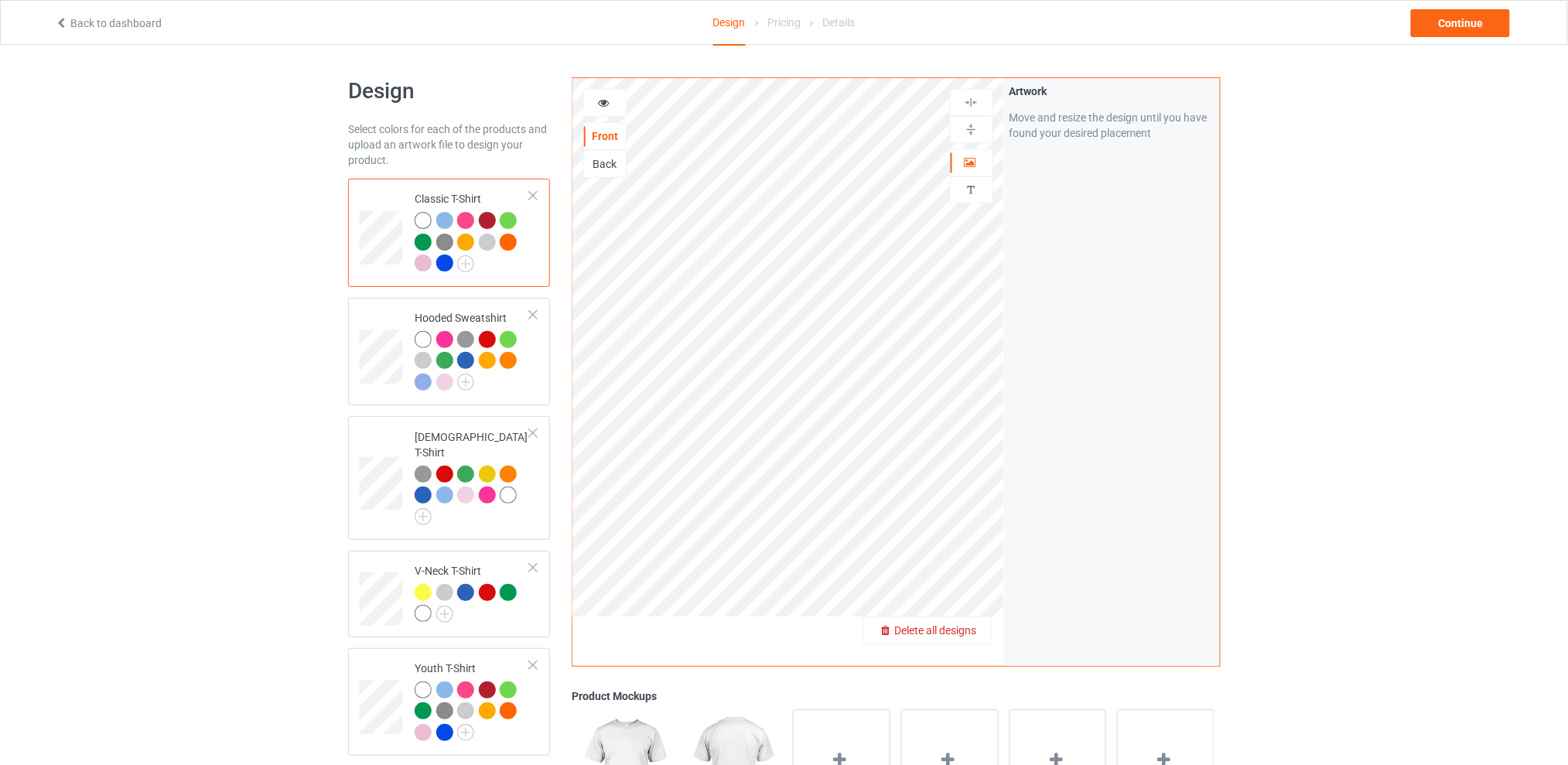
click at [977, 637] on div "Delete all designs" at bounding box center [928, 631] width 128 height 15
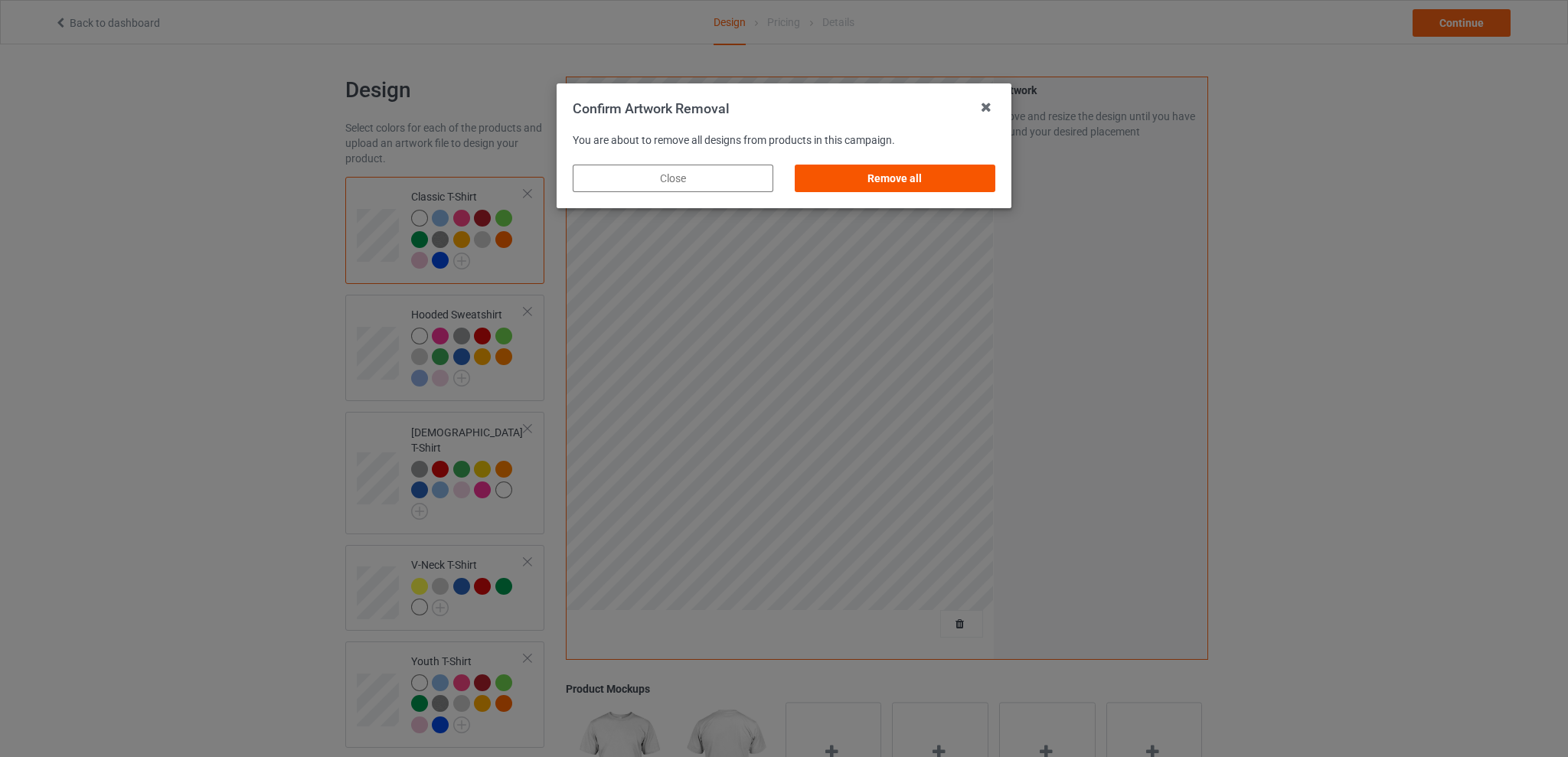
click at [884, 178] on div "Remove all" at bounding box center [895, 178] width 201 height 28
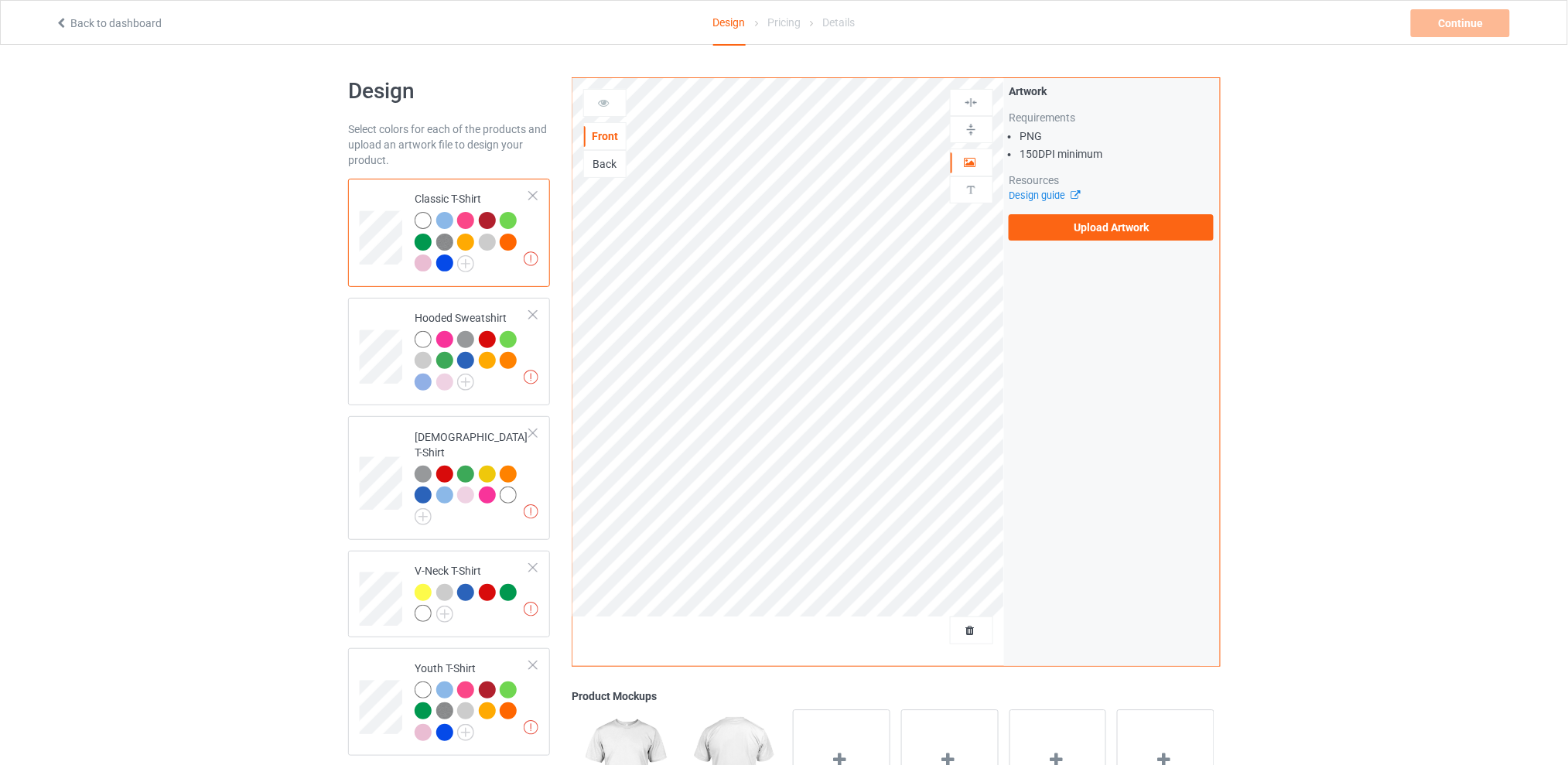
click at [599, 157] on div "Back" at bounding box center [604, 164] width 42 height 15
click at [1092, 224] on label "Upload Artwork" at bounding box center [1110, 227] width 205 height 27
click at [0, 0] on input "Upload Artwork" at bounding box center [0, 0] width 0 height 0
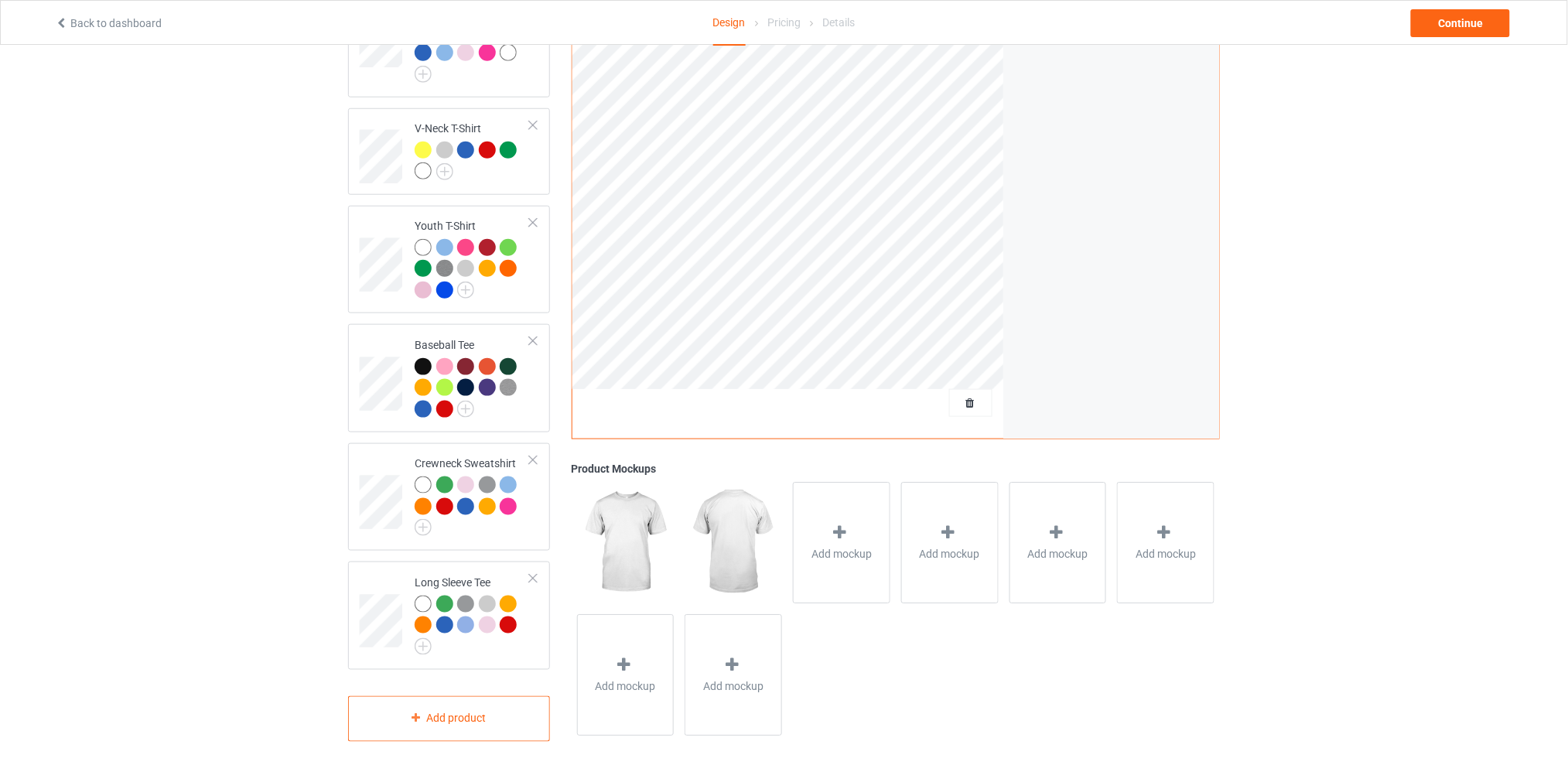
scroll to position [237, 0]
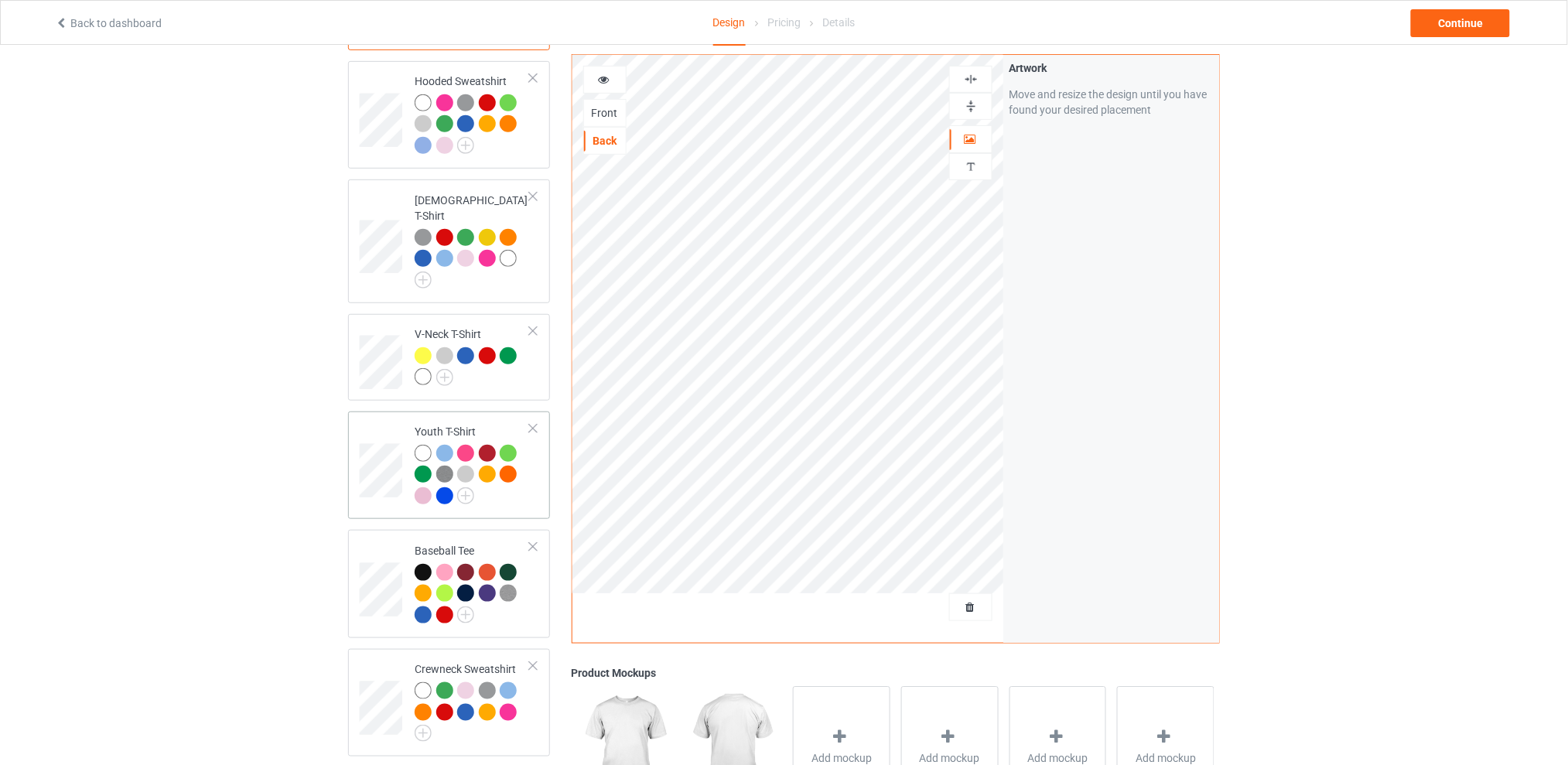
click at [532, 423] on div at bounding box center [532, 428] width 11 height 11
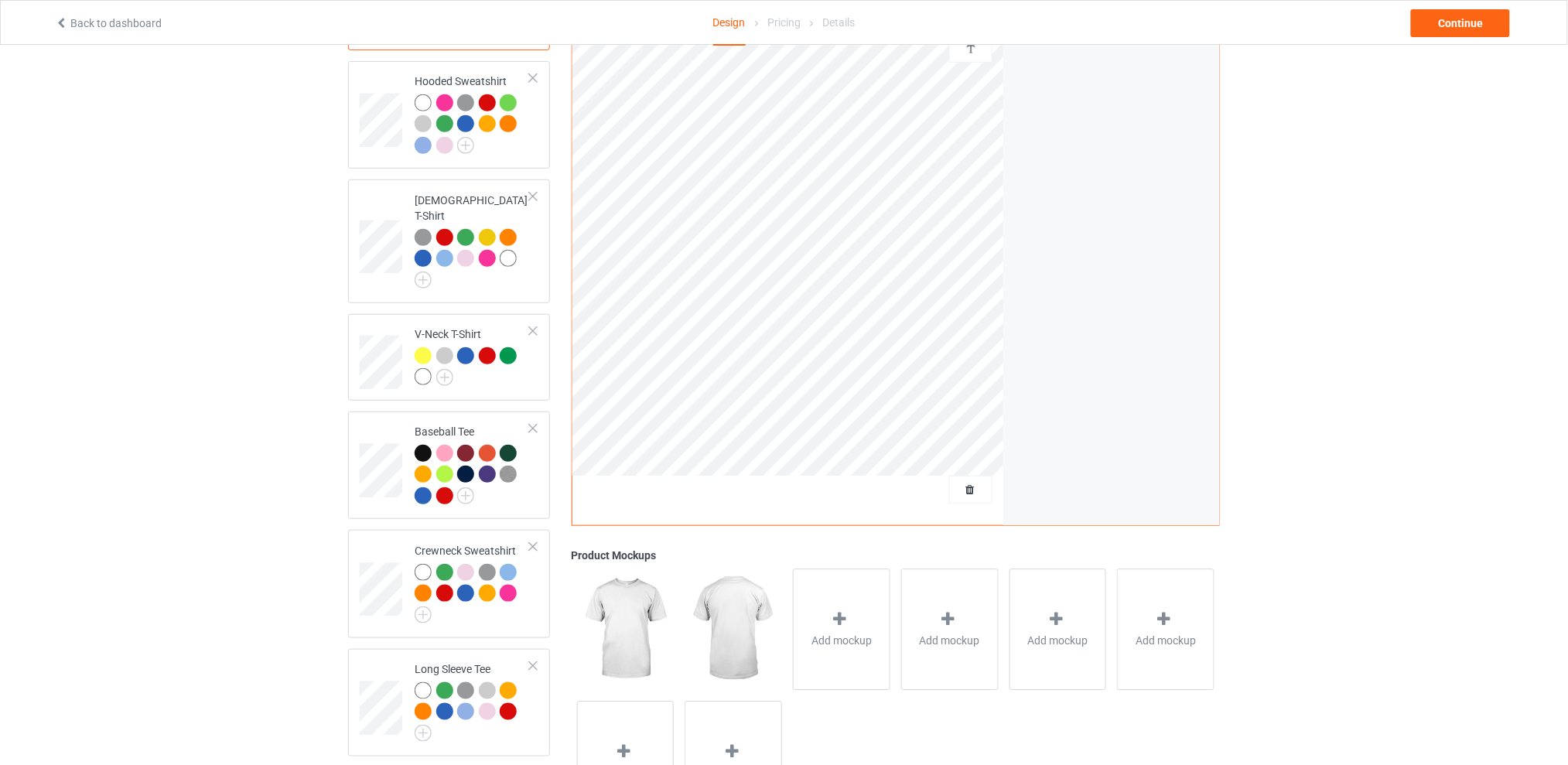
scroll to position [103, 0]
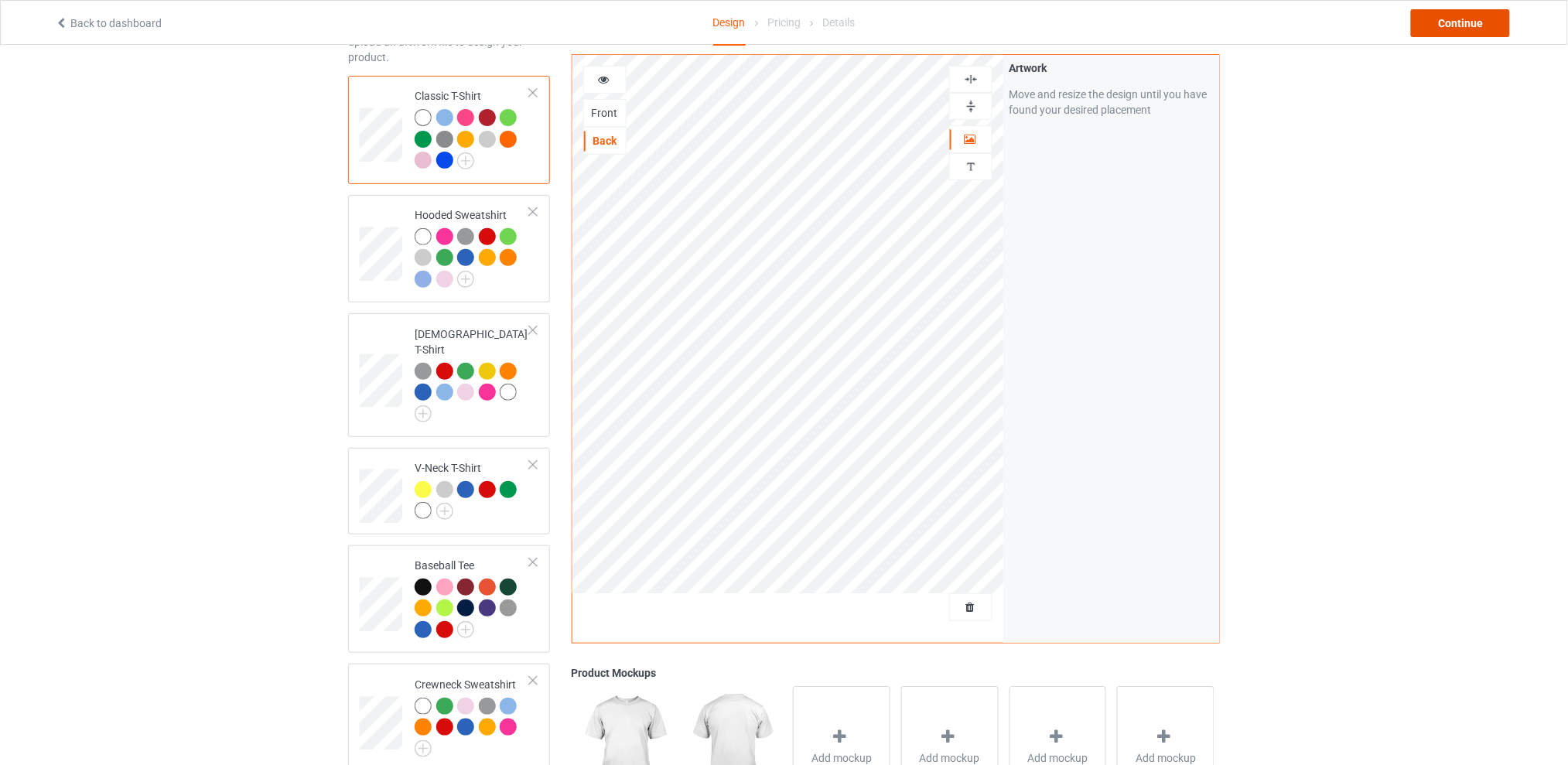
click at [1452, 22] on div "Continue" at bounding box center [1460, 23] width 99 height 28
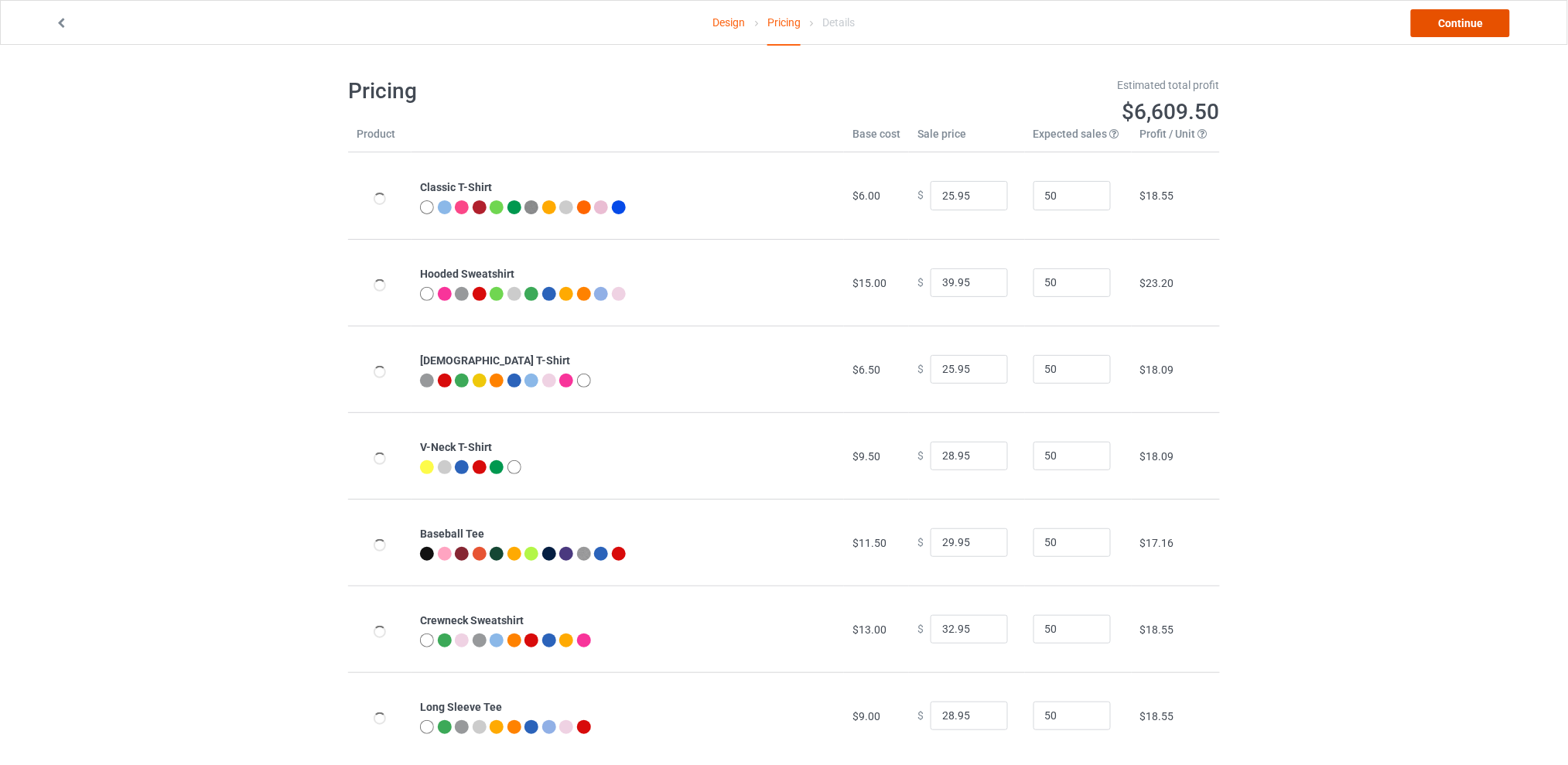
click at [1445, 23] on link "Continue" at bounding box center [1460, 23] width 99 height 28
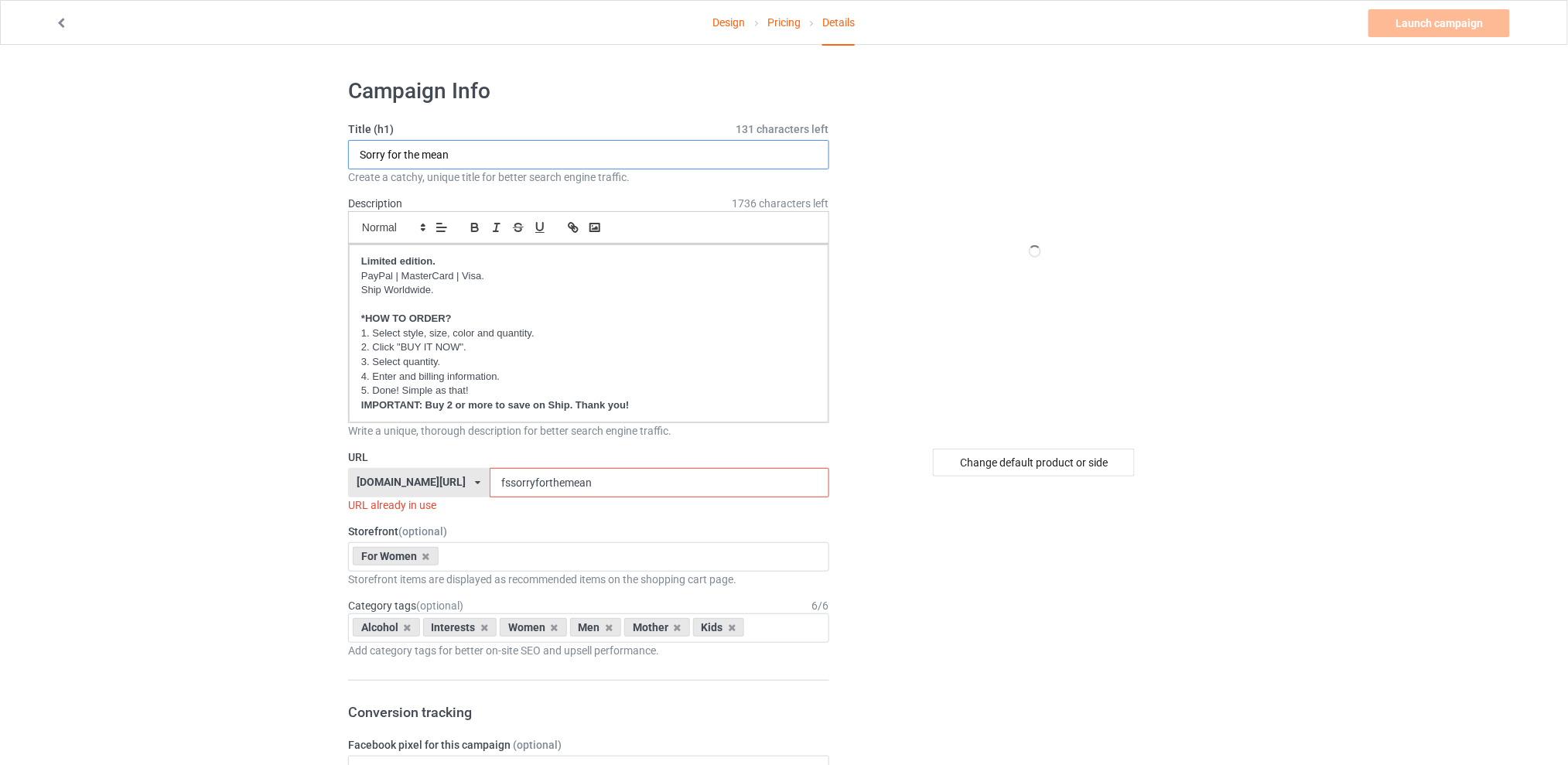
drag, startPoint x: 561, startPoint y: 153, endPoint x: 228, endPoint y: 172, distance: 333.5
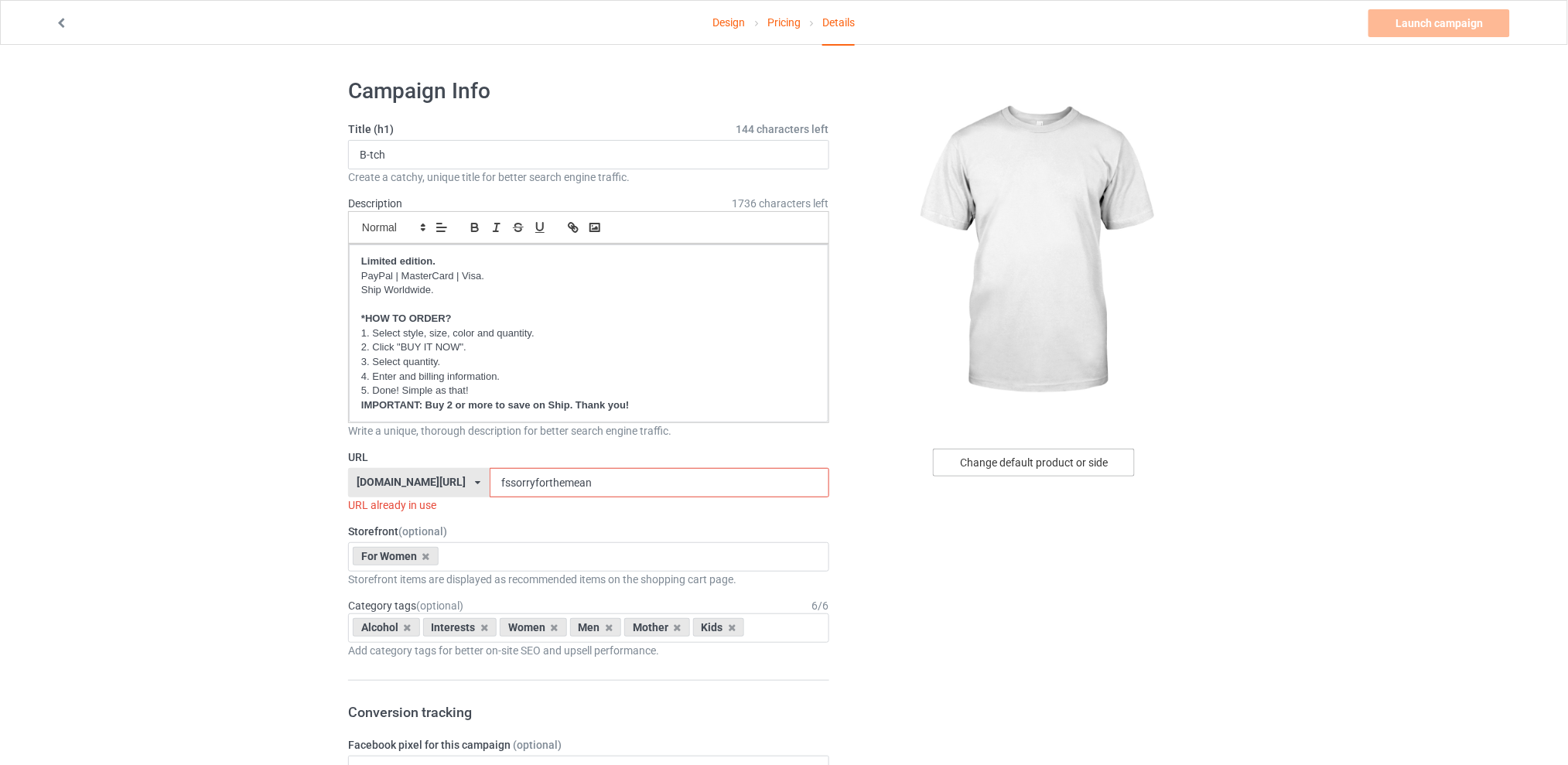
click at [1005, 457] on div "Change default product or side" at bounding box center [1034, 462] width 202 height 28
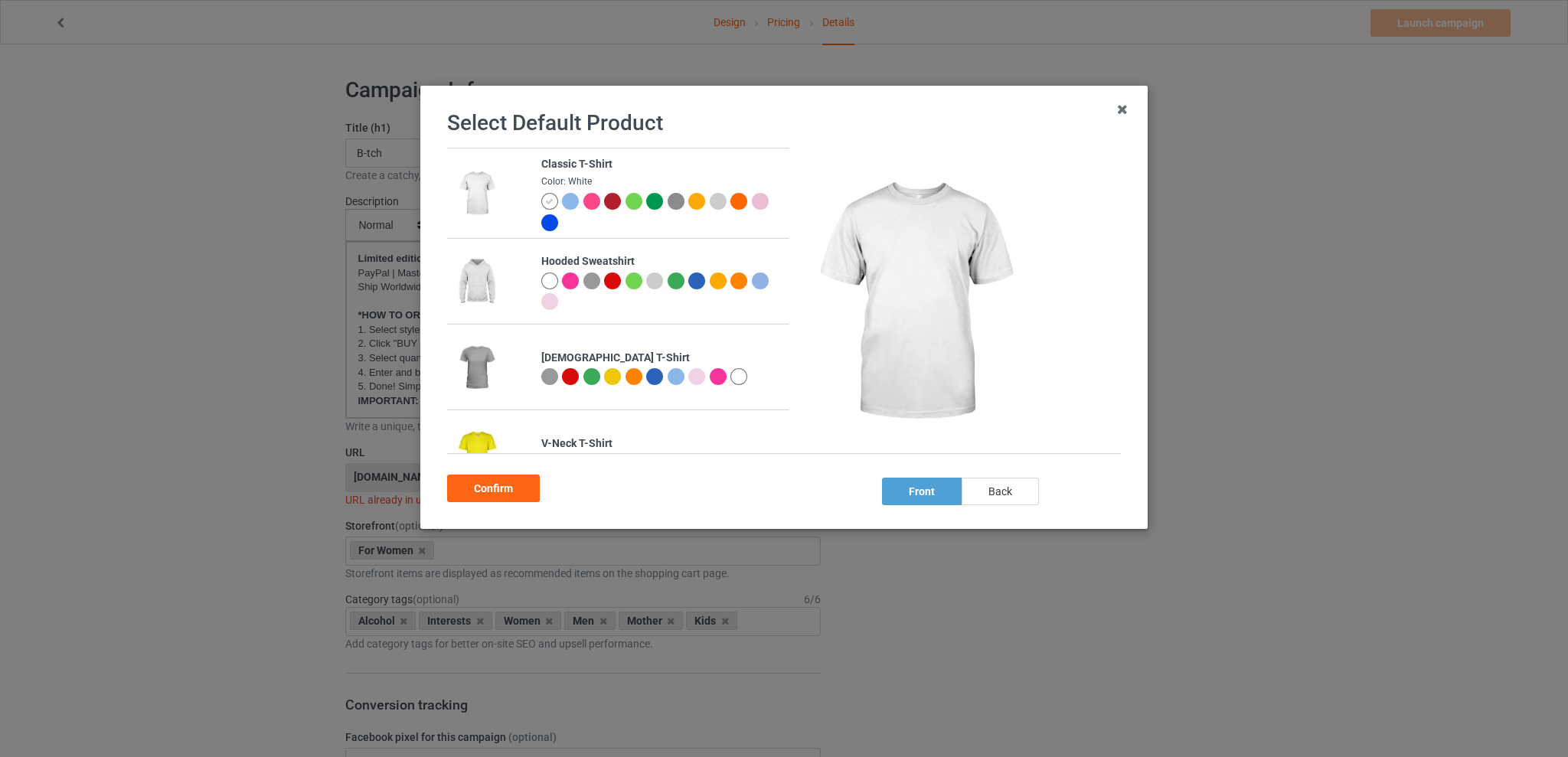
click at [1032, 501] on div "back" at bounding box center [1000, 491] width 77 height 28
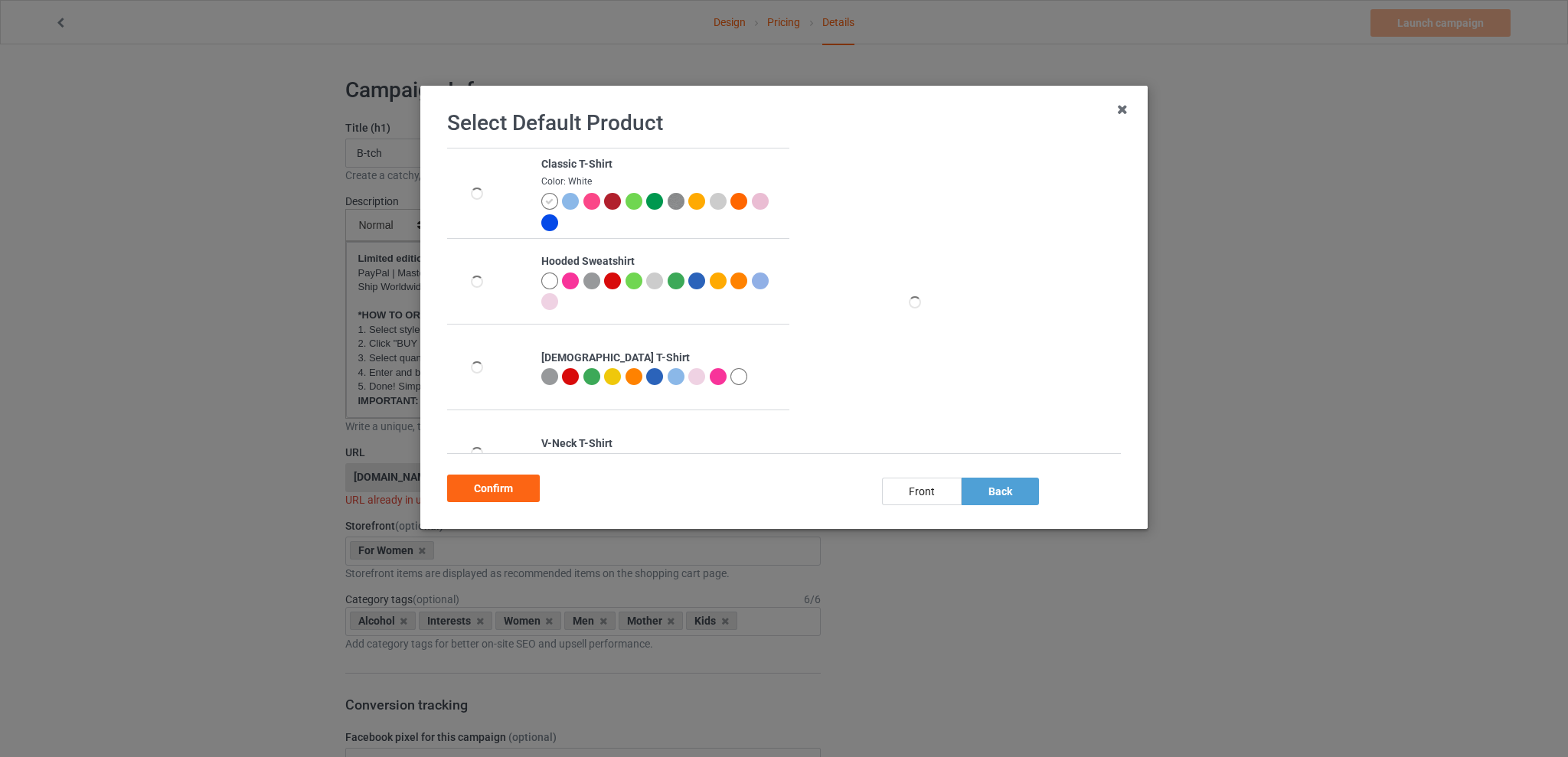
click at [633, 197] on div at bounding box center [634, 202] width 17 height 17
click at [494, 484] on div "Confirm" at bounding box center [493, 488] width 92 height 28
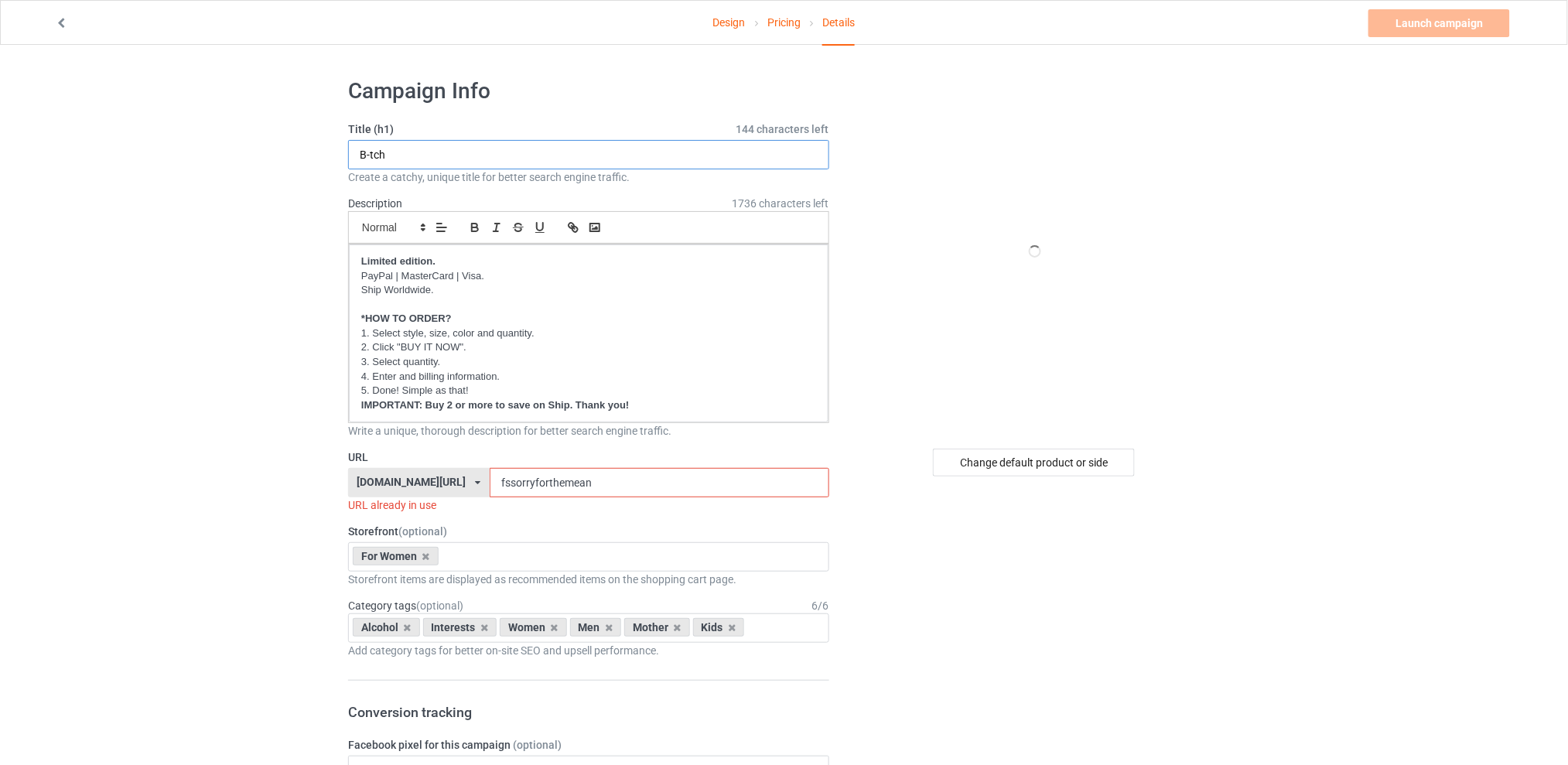
click at [438, 152] on input "B-tch" at bounding box center [589, 155] width 481 height 29
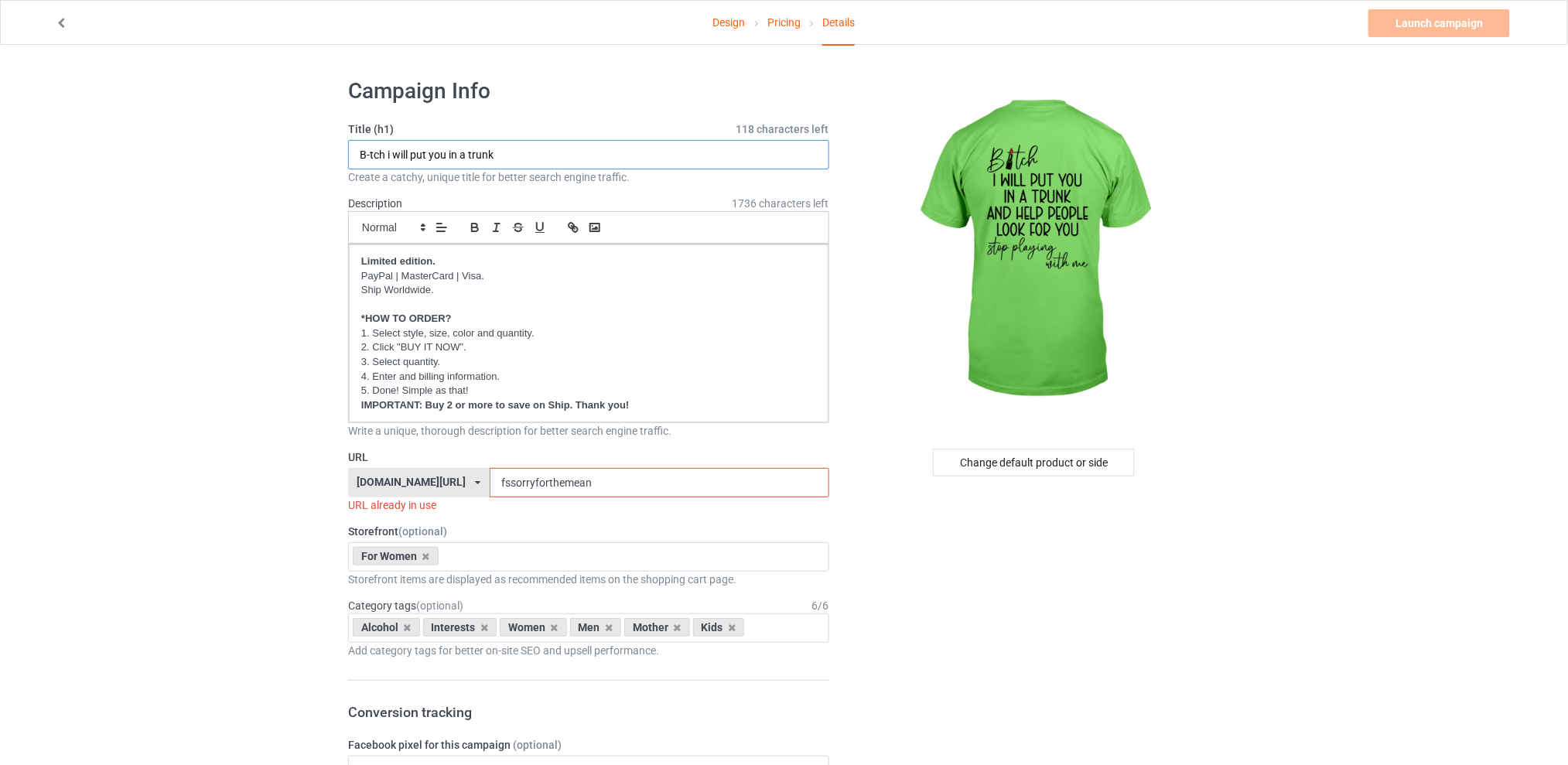
type input "B-tch i will put you in a trunk"
drag, startPoint x: 567, startPoint y: 484, endPoint x: 425, endPoint y: 484, distance: 142.0
click at [425, 484] on div "[DOMAIN_NAME][URL] [DOMAIN_NAME][URL] [DOMAIN_NAME][URL] [DOMAIN_NAME][URL] 5d7…" at bounding box center [589, 483] width 481 height 29
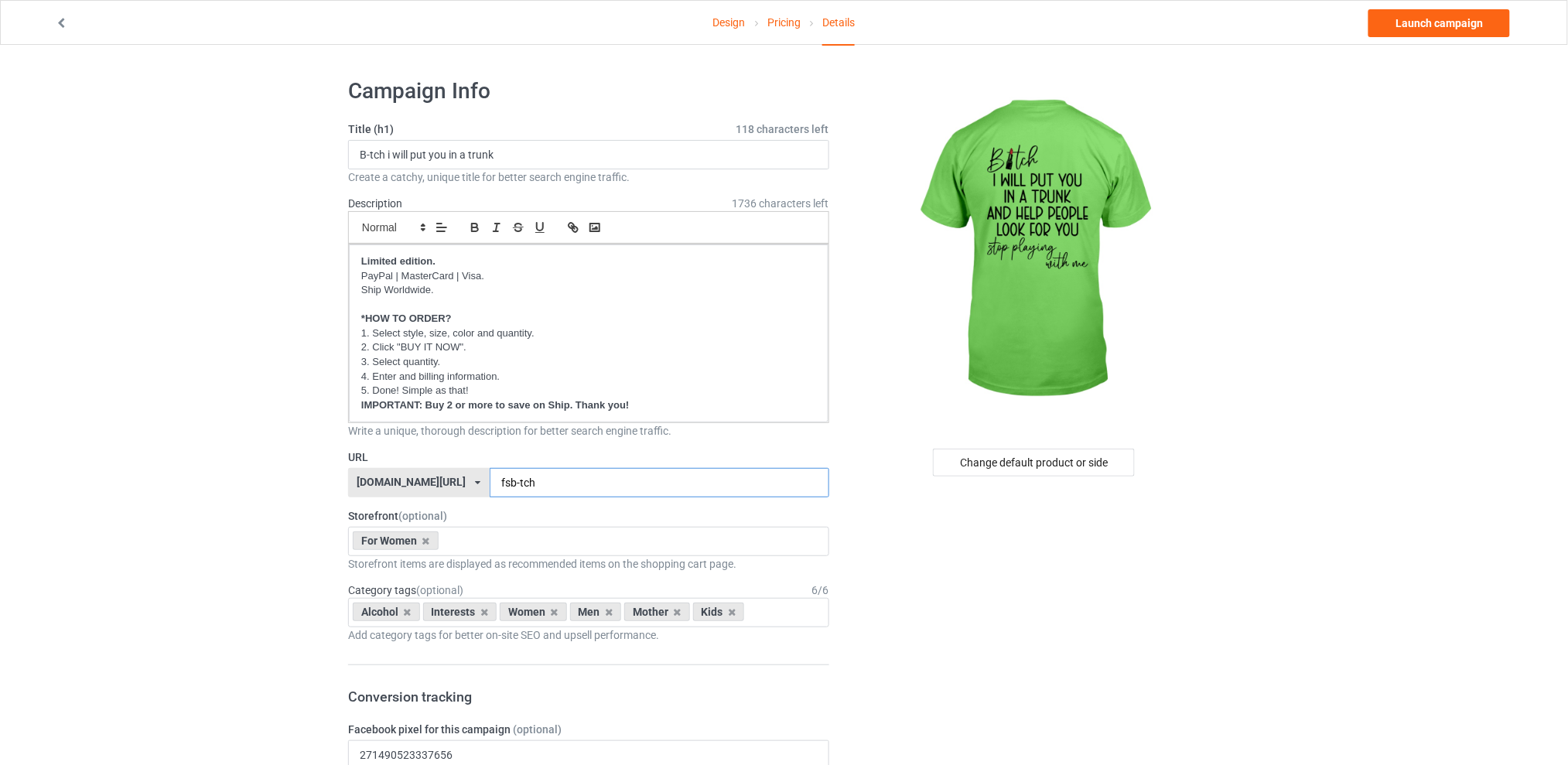
type input "fsb-tch"
click at [406, 611] on icon at bounding box center [407, 612] width 8 height 10
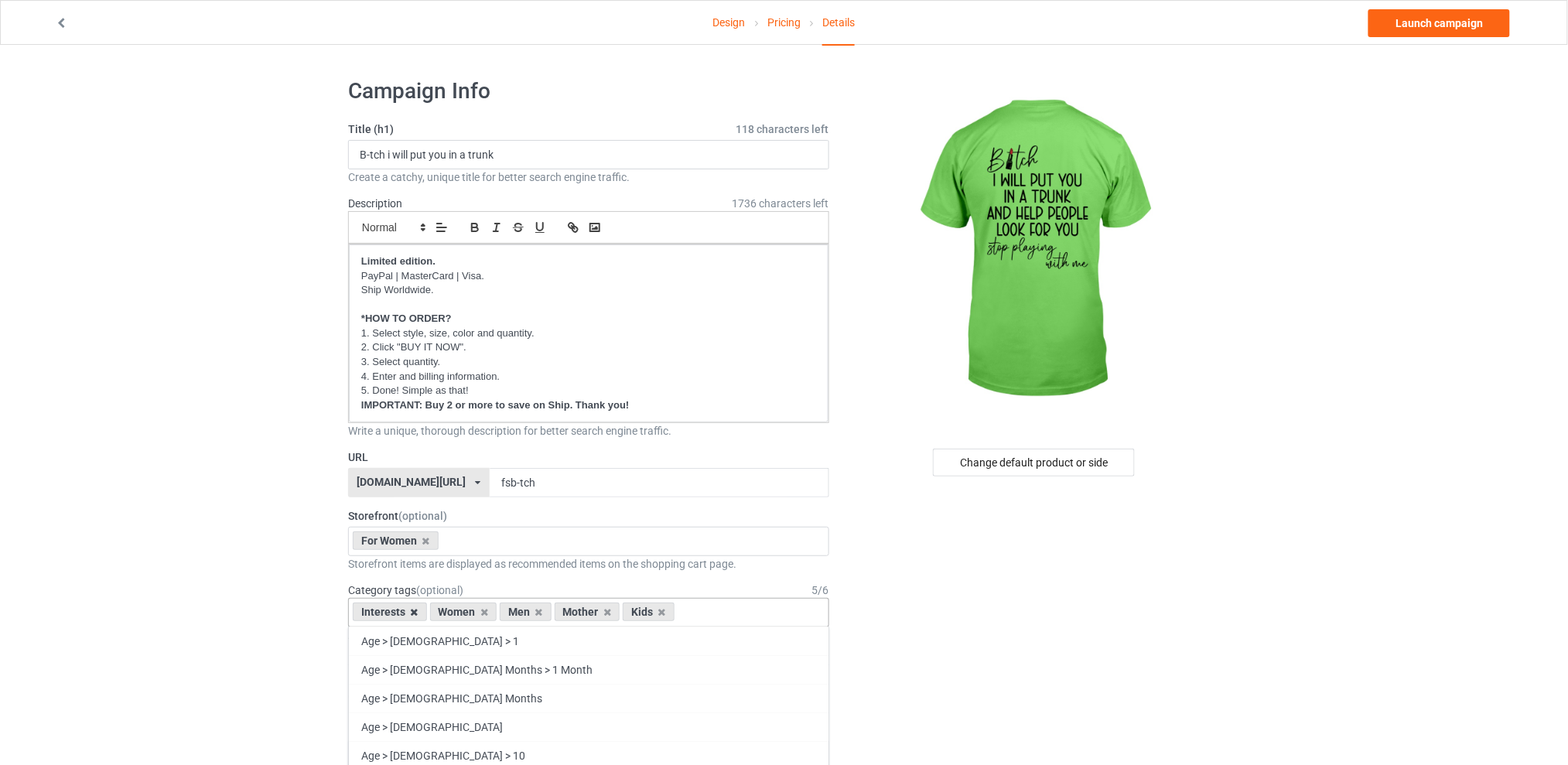
click at [413, 614] on icon at bounding box center [414, 612] width 8 height 10
click at [460, 613] on icon at bounding box center [461, 612] width 8 height 10
click at [476, 614] on icon at bounding box center [475, 612] width 8 height 10
click at [461, 614] on icon at bounding box center [461, 612] width 8 height 10
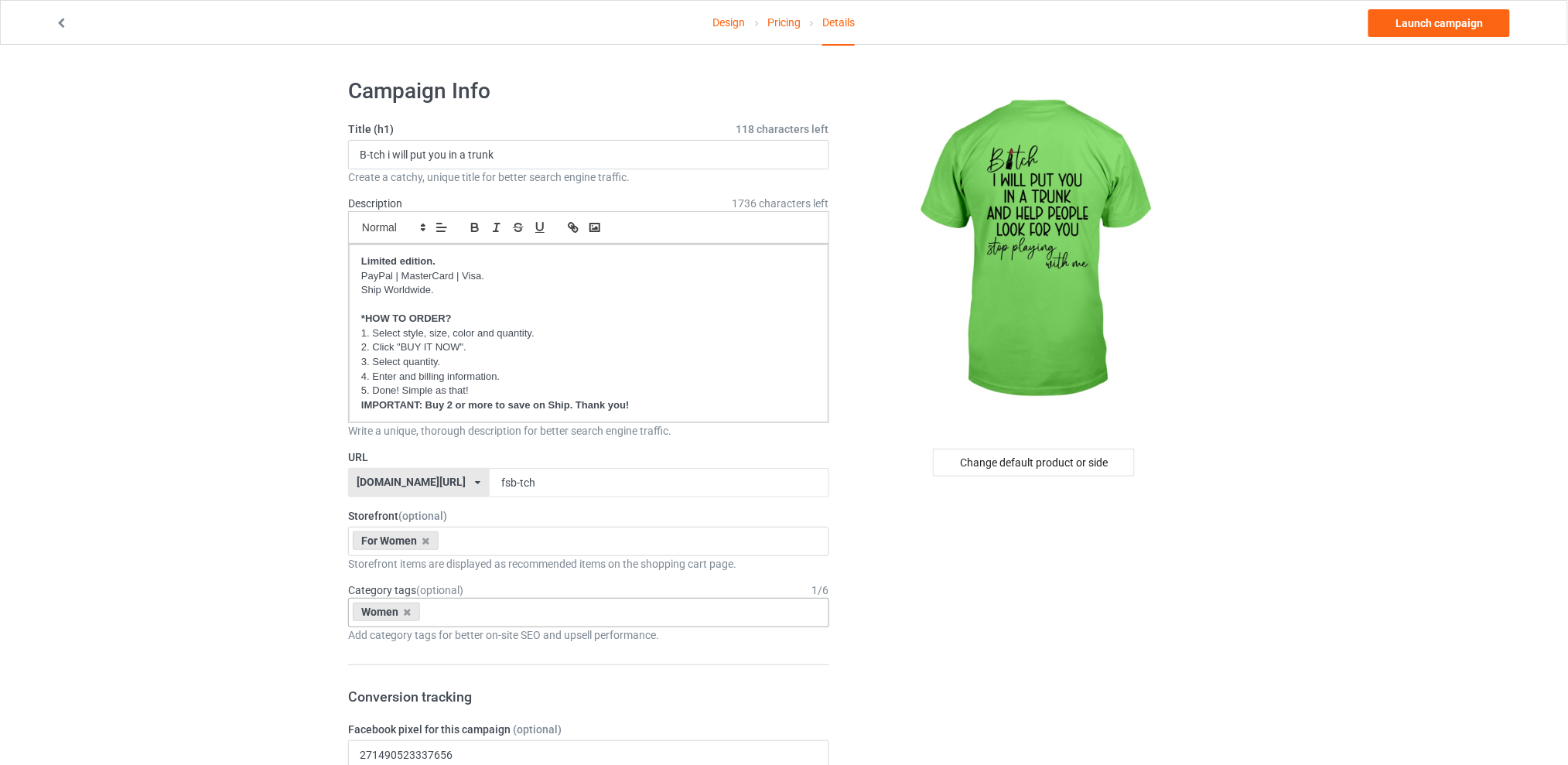
click at [1438, 20] on link "Launch campaign" at bounding box center [1439, 23] width 141 height 28
